Goal: Task Accomplishment & Management: Use online tool/utility

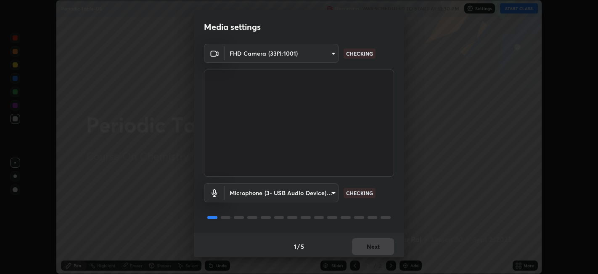
scroll to position [2, 0]
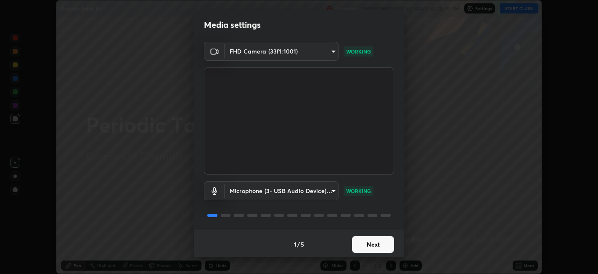
click at [373, 246] on button "Next" at bounding box center [373, 244] width 42 height 17
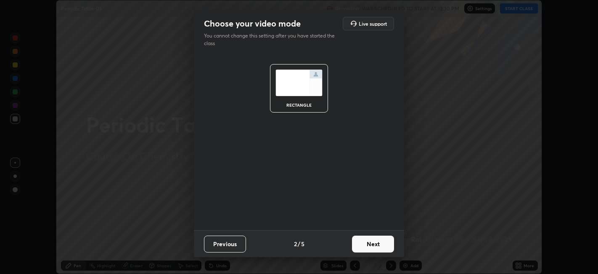
scroll to position [0, 0]
click at [375, 246] on button "Next" at bounding box center [373, 243] width 42 height 17
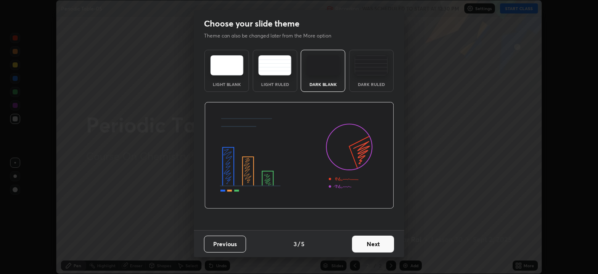
click at [377, 244] on button "Next" at bounding box center [373, 243] width 42 height 17
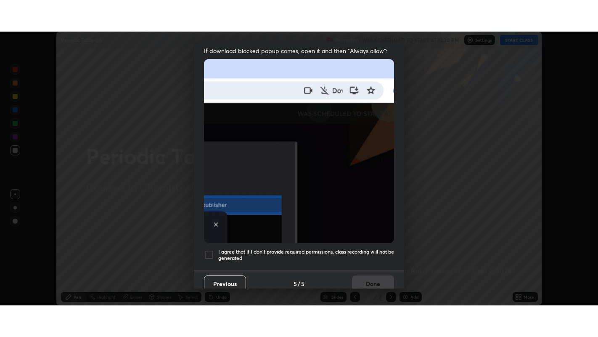
scroll to position [174, 0]
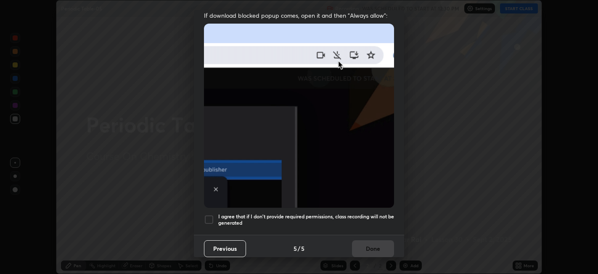
click at [206, 216] on div at bounding box center [209, 219] width 10 height 10
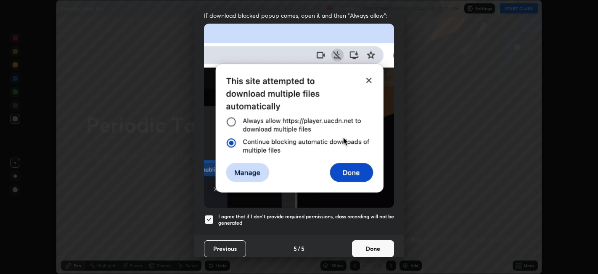
click at [377, 243] on button "Done" at bounding box center [373, 248] width 42 height 17
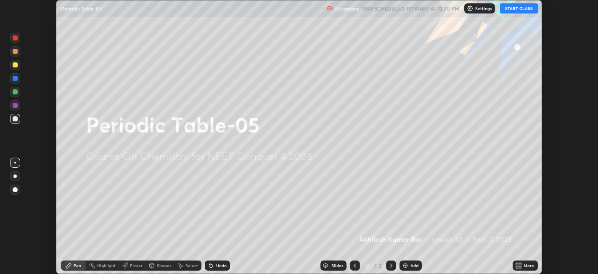
click at [516, 11] on button "START CLASS" at bounding box center [519, 8] width 38 height 10
click at [523, 265] on div "More" at bounding box center [525, 265] width 25 height 10
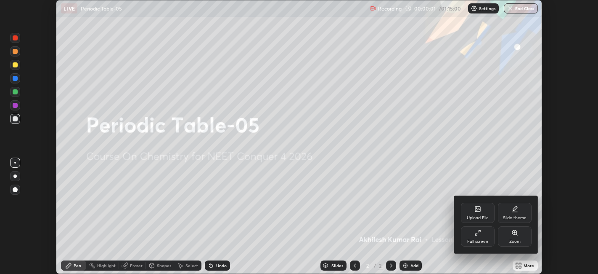
click at [487, 234] on div "Full screen" at bounding box center [478, 236] width 34 height 20
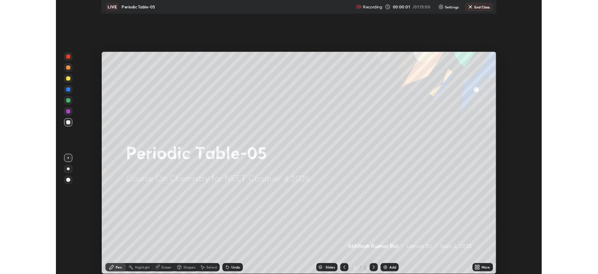
scroll to position [337, 598]
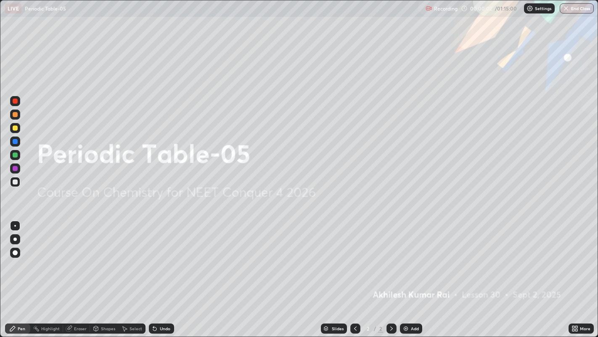
click at [417, 273] on div "Add" at bounding box center [415, 328] width 8 height 4
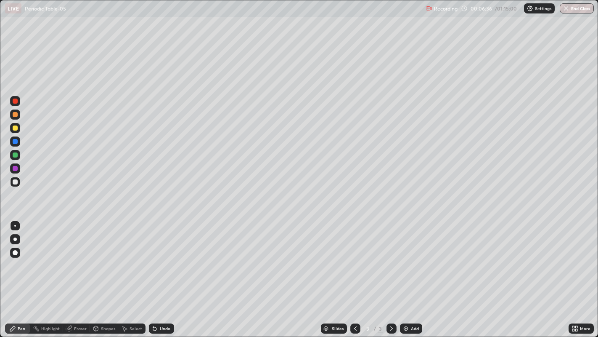
click at [405, 273] on img at bounding box center [406, 328] width 7 height 7
click at [17, 129] on div at bounding box center [15, 128] width 10 height 10
click at [78, 273] on div "Eraser" at bounding box center [80, 328] width 13 height 4
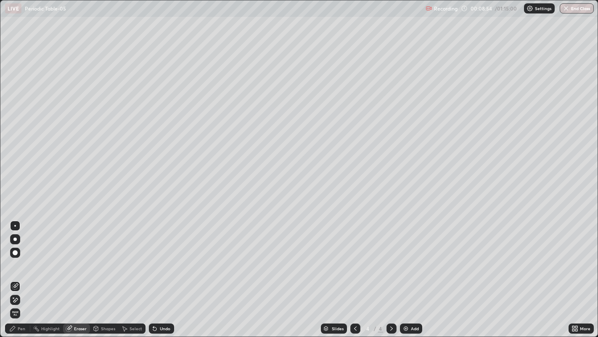
click at [21, 273] on div "Pen" at bounding box center [22, 328] width 8 height 4
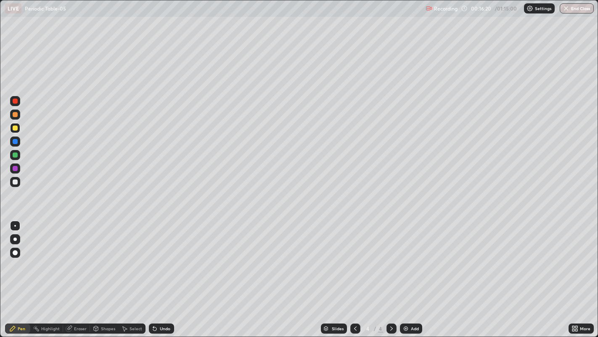
click at [414, 273] on div "Add" at bounding box center [415, 328] width 8 height 4
click at [17, 128] on div at bounding box center [15, 127] width 5 height 5
click at [19, 186] on div at bounding box center [15, 182] width 10 height 10
click at [15, 130] on div at bounding box center [15, 127] width 5 height 5
click at [409, 273] on div "Add" at bounding box center [411, 328] width 22 height 10
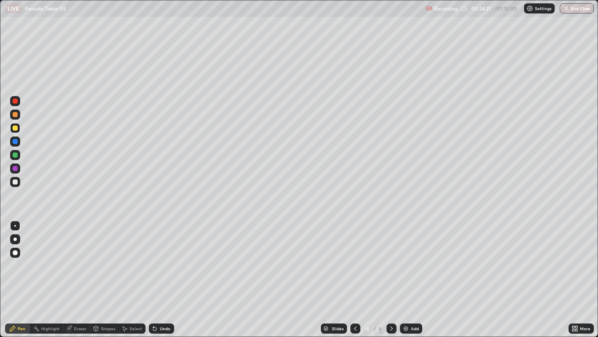
click at [18, 183] on div at bounding box center [15, 182] width 10 height 10
click at [414, 273] on div "Add" at bounding box center [415, 328] width 8 height 4
click at [16, 128] on div at bounding box center [15, 127] width 5 height 5
click at [15, 182] on div at bounding box center [15, 181] width 5 height 5
click at [412, 273] on div "Add" at bounding box center [415, 328] width 8 height 4
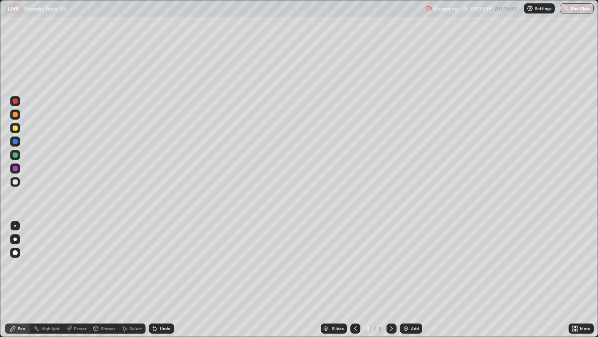
click at [14, 128] on div at bounding box center [15, 127] width 5 height 5
click at [413, 273] on div "Add" at bounding box center [415, 328] width 8 height 4
click at [16, 183] on div at bounding box center [15, 181] width 5 height 5
click at [419, 273] on div "Add" at bounding box center [411, 328] width 22 height 10
click at [354, 273] on icon at bounding box center [355, 328] width 7 height 7
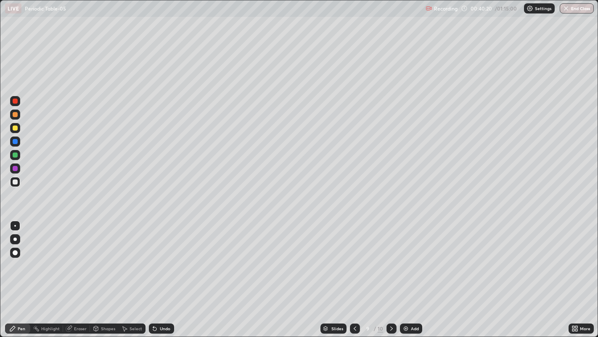
click at [391, 273] on icon at bounding box center [391, 328] width 7 height 7
click at [414, 273] on div "Add" at bounding box center [415, 328] width 8 height 4
click at [17, 125] on div at bounding box center [15, 128] width 10 height 10
click at [15, 182] on div at bounding box center [15, 181] width 5 height 5
click at [76, 273] on div "Eraser" at bounding box center [80, 328] width 13 height 4
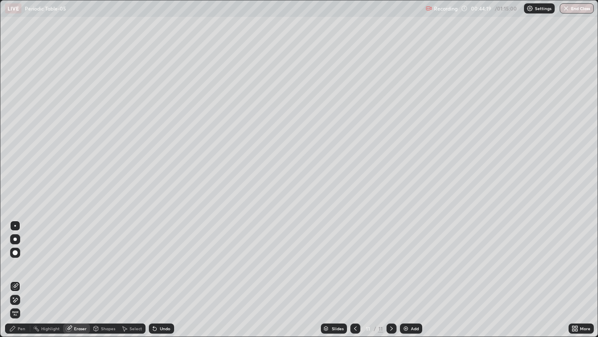
click at [18, 273] on div "Pen" at bounding box center [22, 328] width 8 height 4
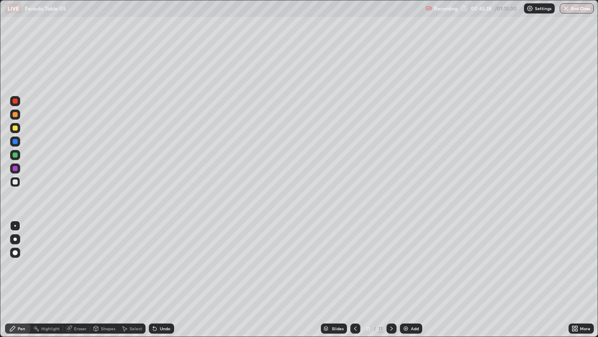
click at [354, 273] on icon at bounding box center [355, 328] width 7 height 7
click at [352, 273] on icon at bounding box center [355, 328] width 7 height 7
click at [354, 273] on icon at bounding box center [355, 328] width 7 height 7
click at [354, 273] on icon at bounding box center [355, 328] width 3 height 4
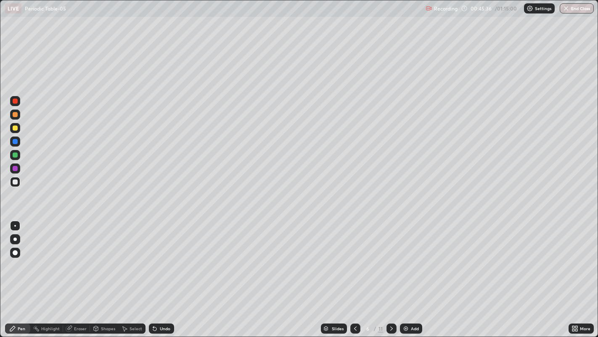
click at [356, 273] on icon at bounding box center [355, 328] width 7 height 7
click at [390, 273] on icon at bounding box center [391, 328] width 7 height 7
click at [391, 273] on icon at bounding box center [391, 328] width 7 height 7
click at [390, 273] on icon at bounding box center [391, 328] width 7 height 7
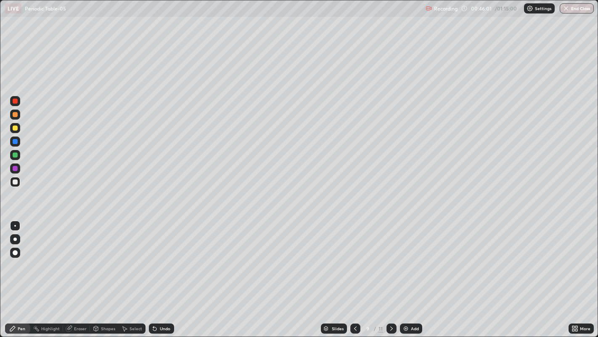
click at [390, 273] on icon at bounding box center [391, 328] width 7 height 7
click at [15, 128] on div at bounding box center [15, 127] width 5 height 5
click at [411, 273] on div "Add" at bounding box center [415, 328] width 8 height 4
click at [17, 184] on div at bounding box center [15, 182] width 10 height 10
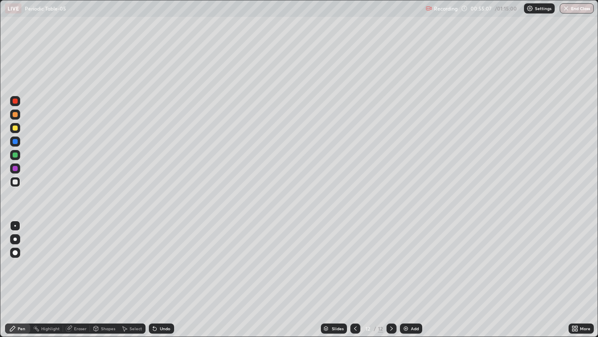
click at [412, 273] on div "Add" at bounding box center [415, 328] width 8 height 4
click at [410, 273] on div "Add" at bounding box center [411, 328] width 22 height 10
click at [16, 152] on div at bounding box center [15, 154] width 5 height 5
click at [17, 183] on div at bounding box center [15, 181] width 5 height 5
click at [15, 128] on div at bounding box center [15, 127] width 5 height 5
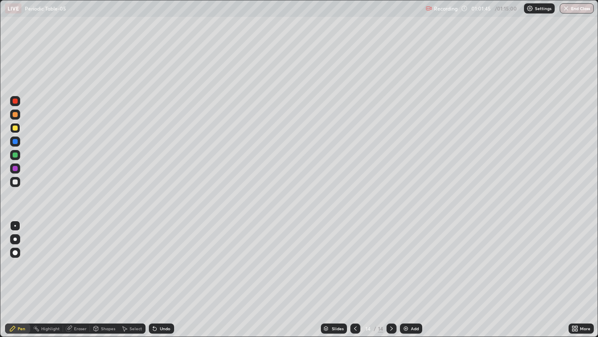
click at [15, 182] on div at bounding box center [15, 181] width 5 height 5
click at [15, 130] on div at bounding box center [15, 127] width 5 height 5
click at [584, 12] on button "End Class" at bounding box center [577, 8] width 34 height 10
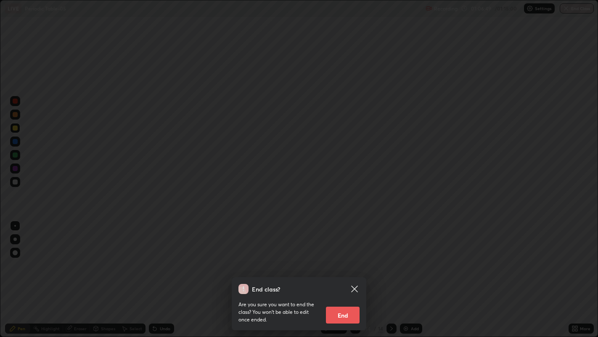
click at [354, 273] on button "End" at bounding box center [343, 314] width 34 height 17
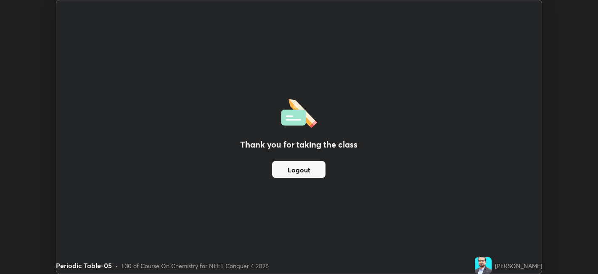
scroll to position [41811, 41486]
